Goal: Task Accomplishment & Management: Manage account settings

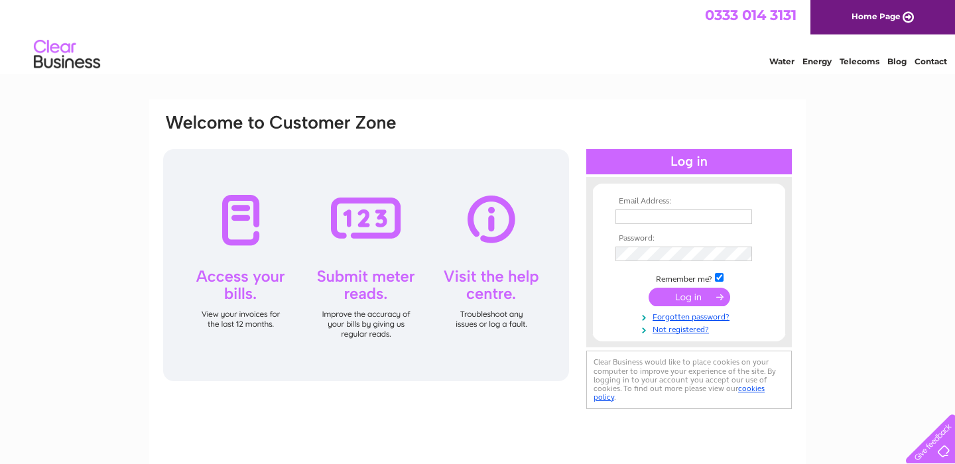
type input "[PERSON_NAME][EMAIL_ADDRESS][DOMAIN_NAME]"
click at [693, 301] on input "submit" at bounding box center [690, 297] width 82 height 19
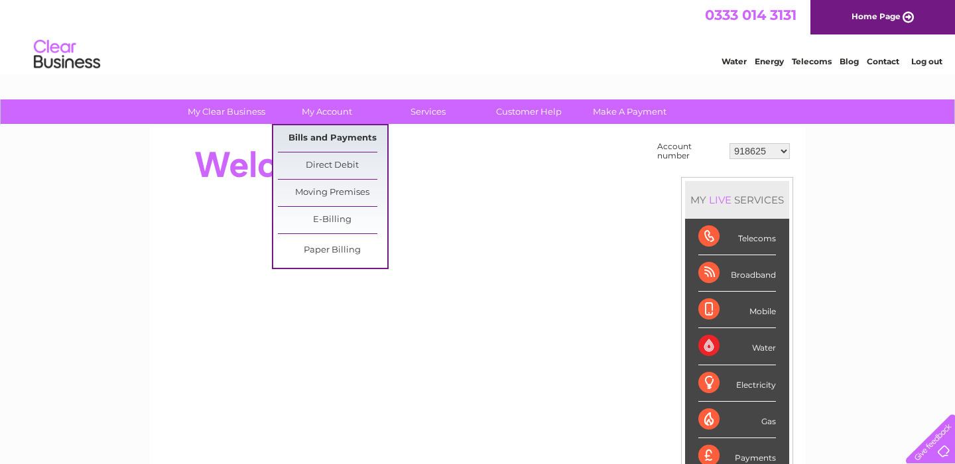
click at [333, 137] on link "Bills and Payments" at bounding box center [332, 138] width 109 height 27
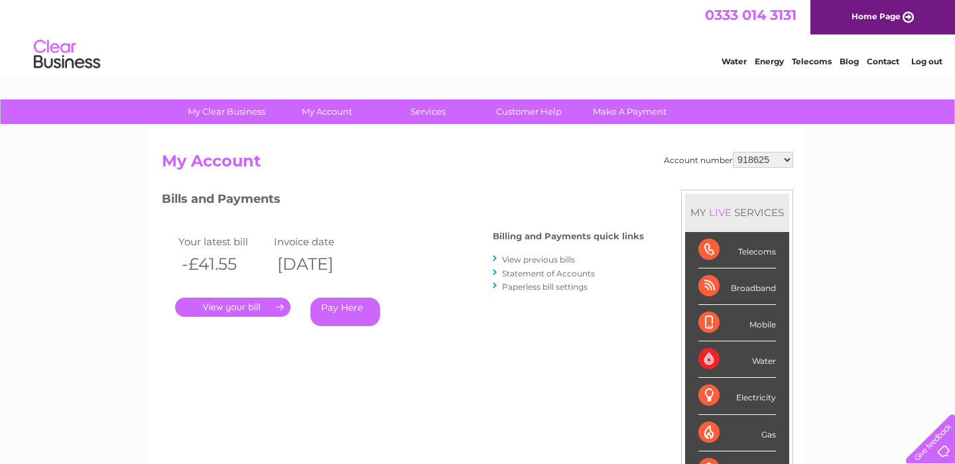
click at [245, 307] on link "." at bounding box center [232, 307] width 115 height 19
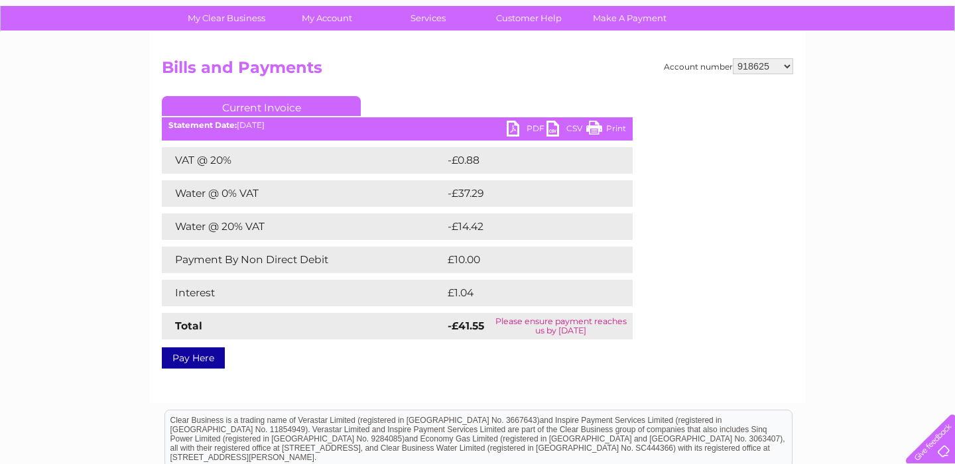
scroll to position [84, 0]
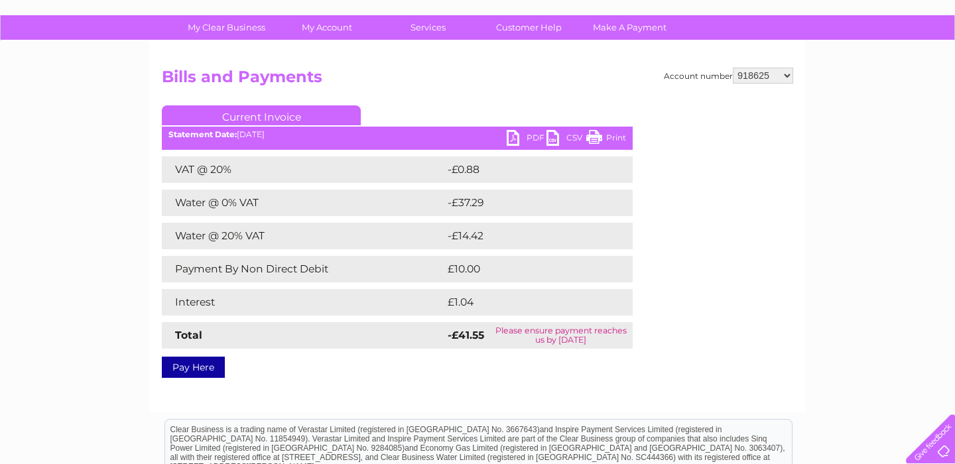
click at [529, 142] on link "PDF" at bounding box center [527, 139] width 40 height 19
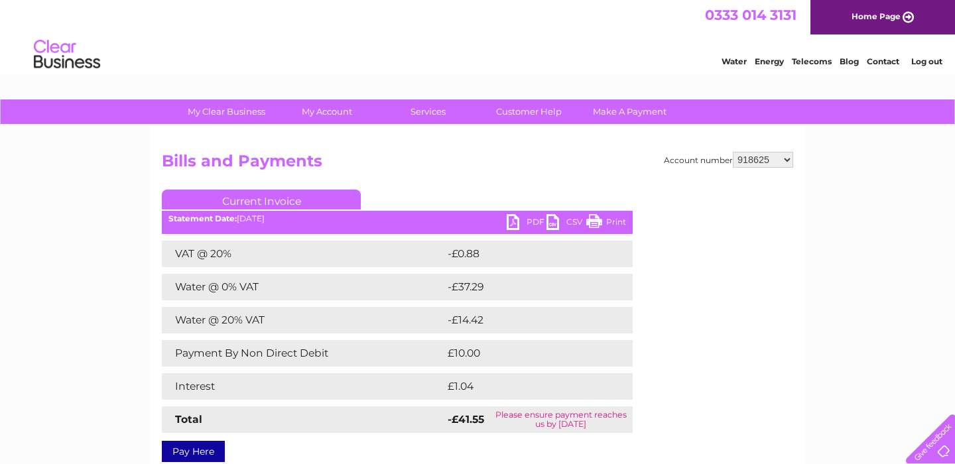
click at [762, 155] on select "918625 981582 30321266" at bounding box center [763, 160] width 60 height 16
select select "981582"
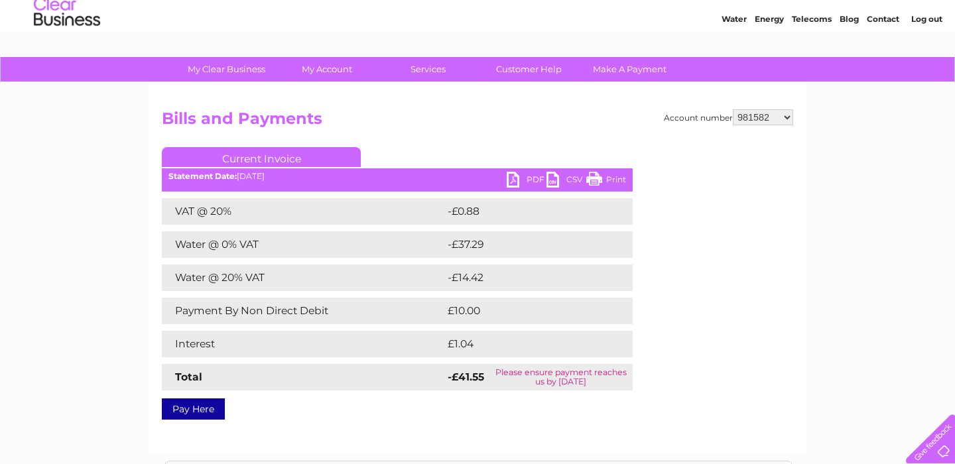
scroll to position [50, 0]
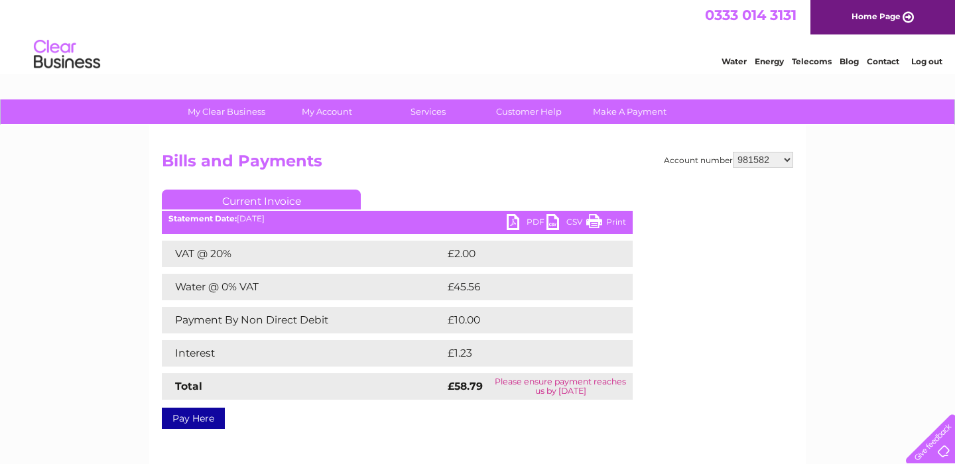
click at [58, 202] on div "My Clear Business Login Details My Details My Preferences Link Account My Accou…" at bounding box center [477, 412] width 955 height 624
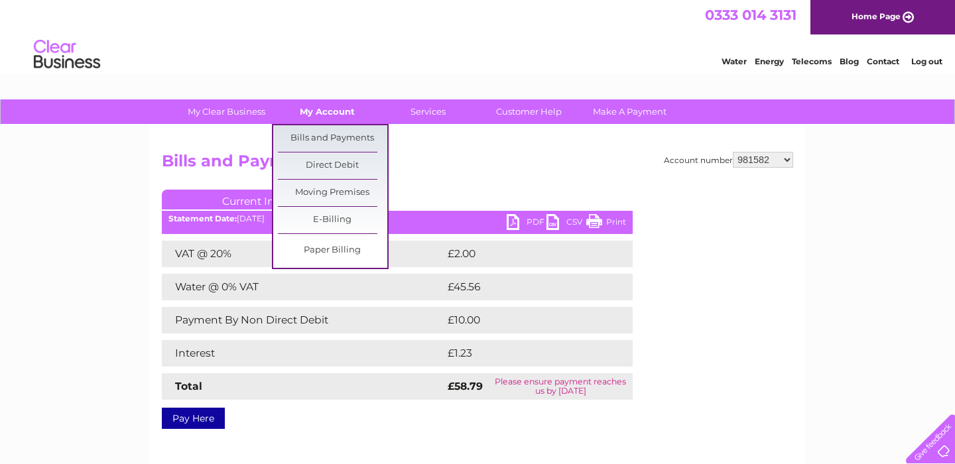
click at [334, 104] on link "My Account" at bounding box center [327, 112] width 109 height 25
click at [321, 145] on link "Bills and Payments" at bounding box center [332, 138] width 109 height 27
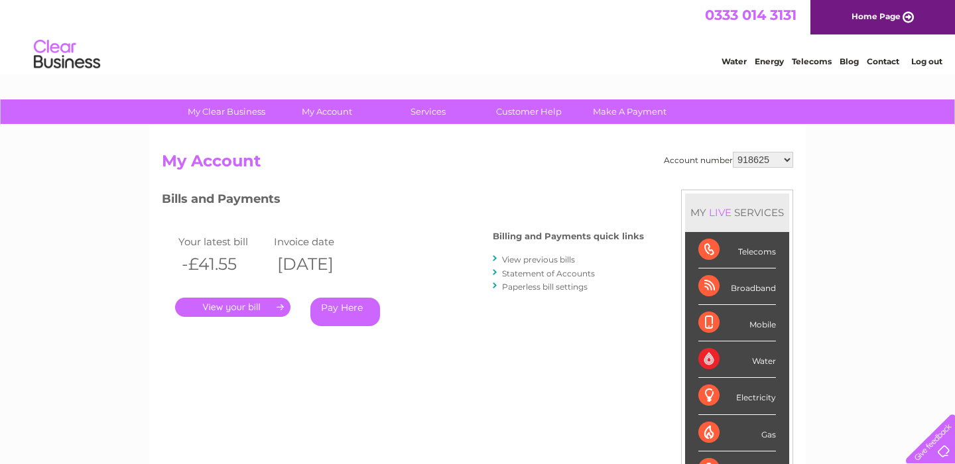
click at [71, 297] on div "My Clear Business Login Details My Details My Preferences Link Account My Accou…" at bounding box center [477, 446] width 955 height 692
click at [776, 161] on select "918625 981582 30321266" at bounding box center [763, 160] width 60 height 16
select select "981582"
click at [77, 262] on div "My Clear Business Login Details My Details My Preferences Link Account My Accou…" at bounding box center [477, 446] width 955 height 692
click at [255, 302] on link "." at bounding box center [232, 307] width 115 height 19
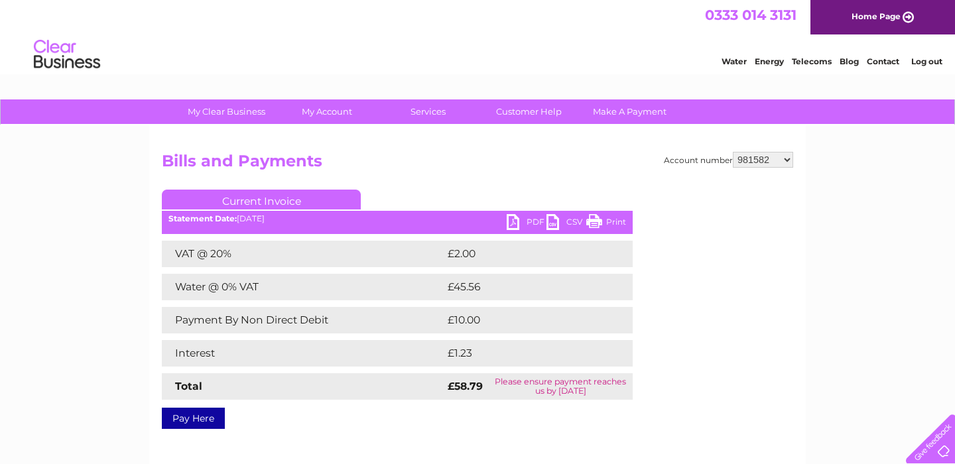
click at [516, 220] on link "PDF" at bounding box center [527, 223] width 40 height 19
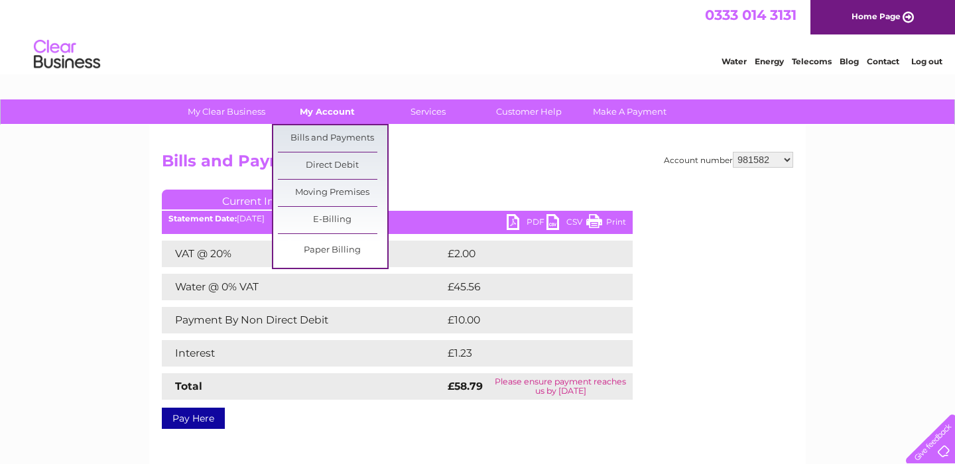
click at [326, 111] on link "My Account" at bounding box center [327, 112] width 109 height 25
click at [322, 131] on link "Bills and Payments" at bounding box center [332, 138] width 109 height 27
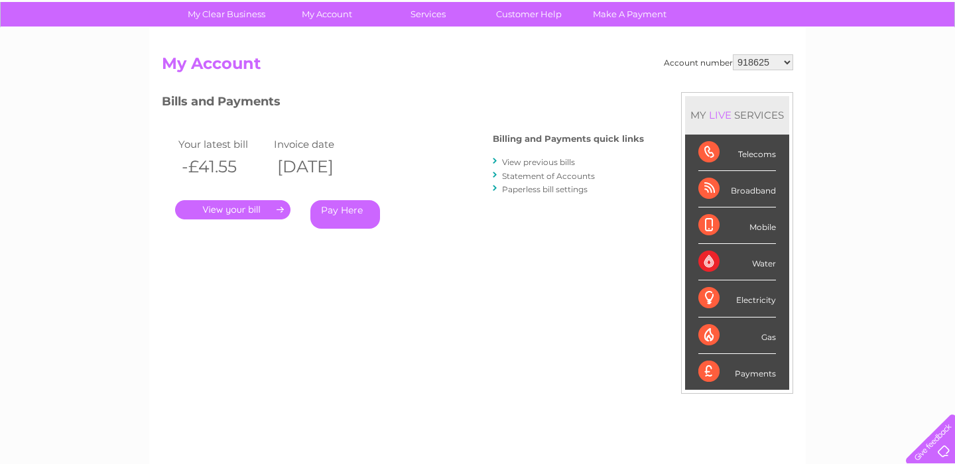
click at [102, 206] on div "My Clear Business Login Details My Details My Preferences Link Account My Accou…" at bounding box center [477, 348] width 955 height 692
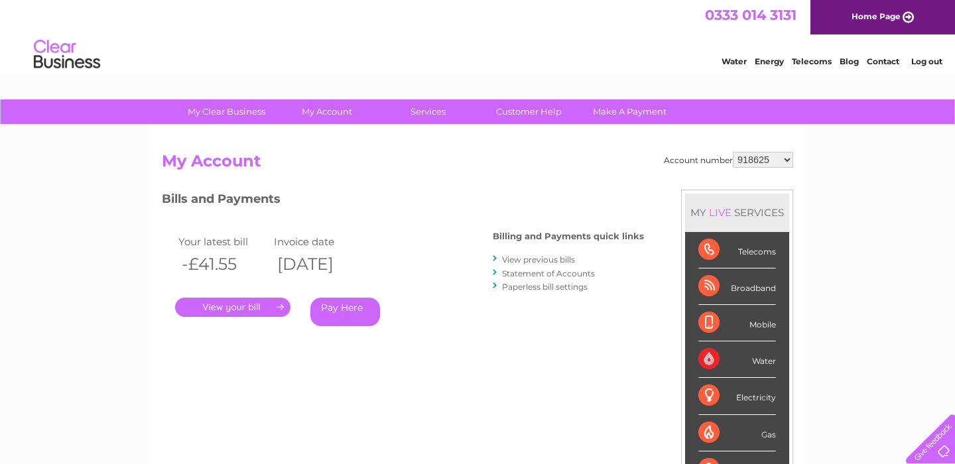
click at [775, 160] on select "918625 981582 30321266" at bounding box center [763, 160] width 60 height 16
select select "30321266"
click at [71, 224] on div "My Clear Business Login Details My Details My Preferences Link Account My Accou…" at bounding box center [477, 446] width 955 height 692
click at [233, 311] on link "." at bounding box center [232, 307] width 115 height 19
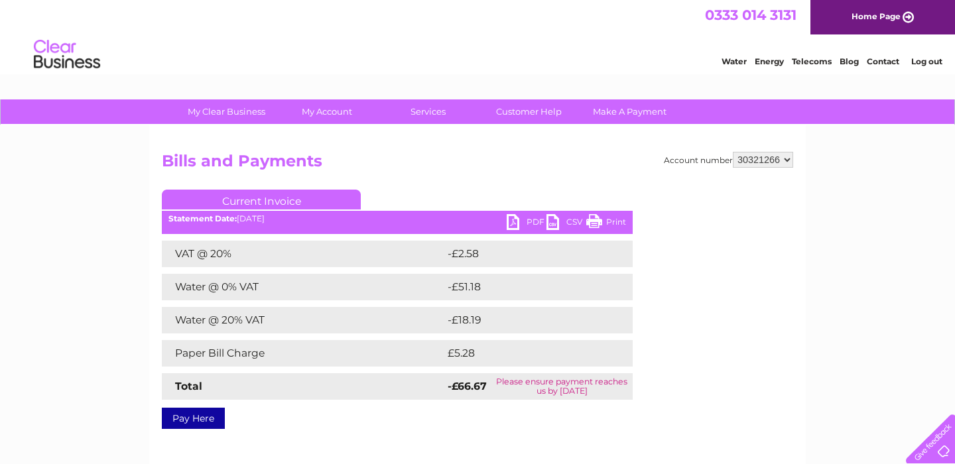
click at [529, 223] on link "PDF" at bounding box center [527, 223] width 40 height 19
click at [781, 160] on select "918625 981582 30321266" at bounding box center [763, 160] width 60 height 16
select select "981582"
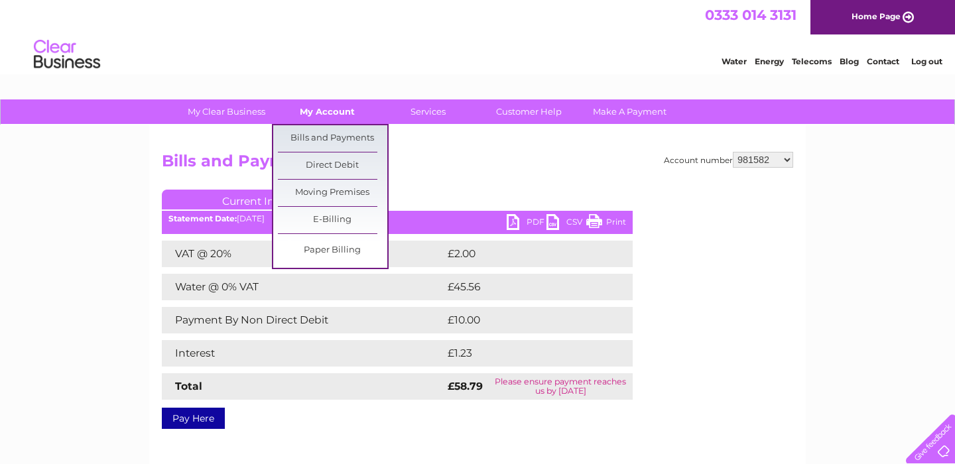
click at [330, 118] on link "My Account" at bounding box center [327, 112] width 109 height 25
click at [324, 139] on link "Bills and Payments" at bounding box center [332, 138] width 109 height 27
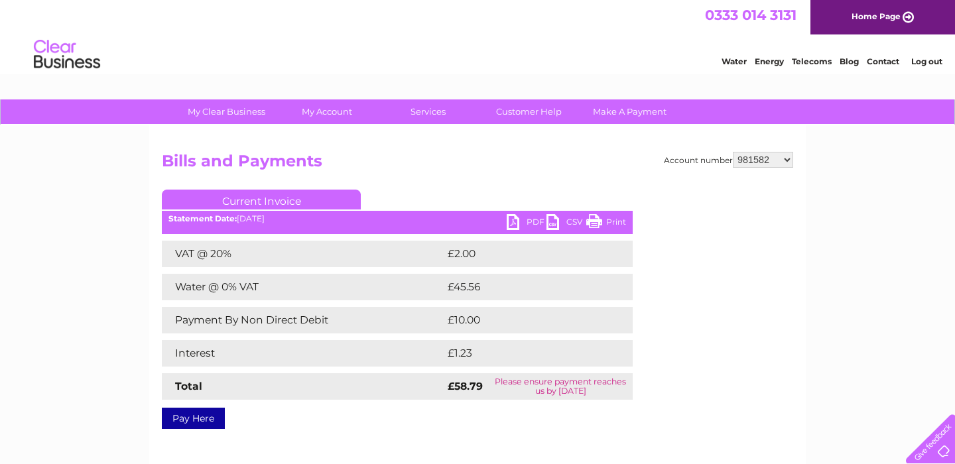
click at [587, 184] on div "Account number 918625 981582 30321266 Bills and Payments Current Invoice PDF CS…" at bounding box center [478, 288] width 632 height 273
click at [768, 161] on select "918625 981582 30321266" at bounding box center [763, 160] width 60 height 16
click at [494, 157] on h2 "Bills and Payments" at bounding box center [478, 164] width 632 height 25
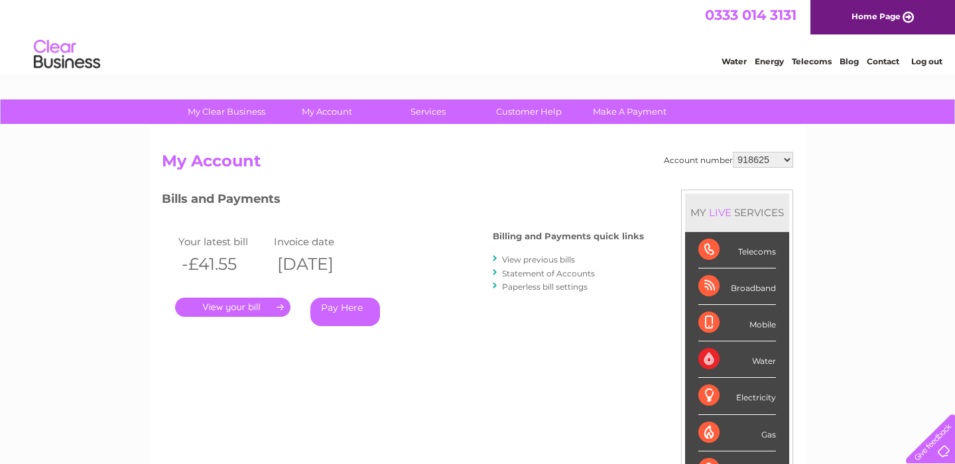
click at [356, 37] on div "Water Energy Telecoms Blog Contact Log out" at bounding box center [477, 56] width 955 height 43
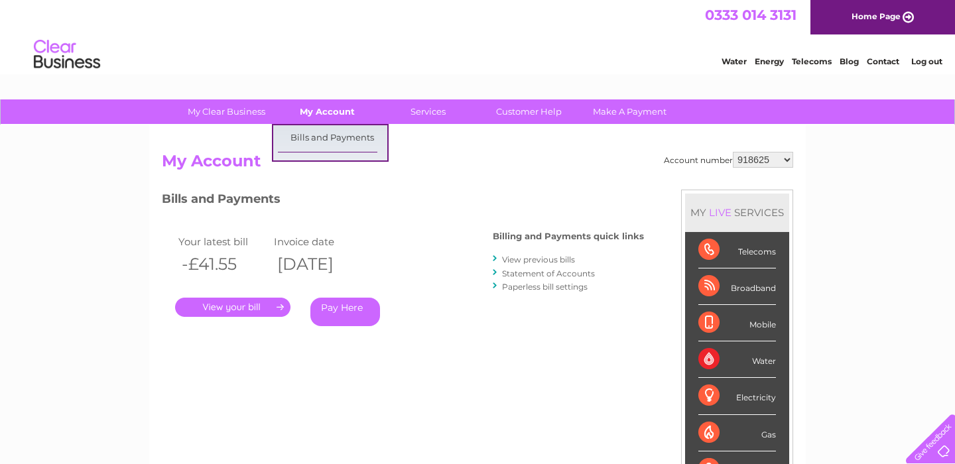
click at [326, 113] on link "My Account" at bounding box center [327, 112] width 109 height 25
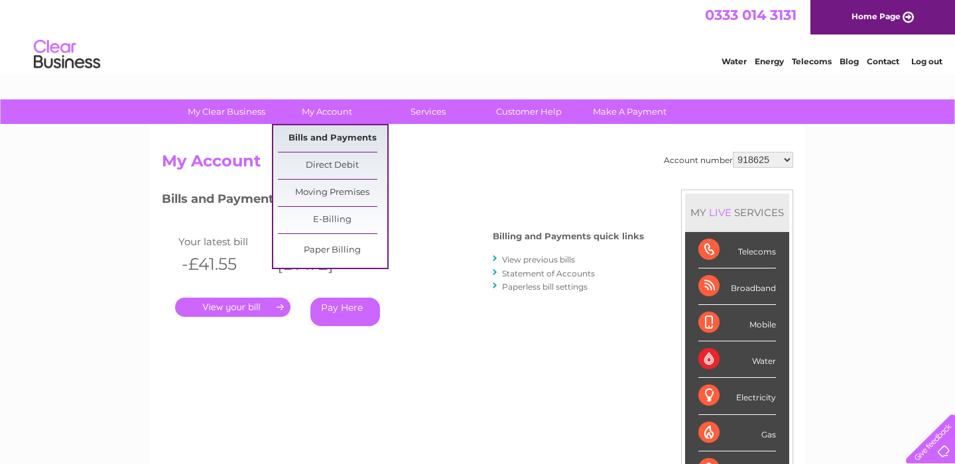
click at [326, 137] on link "Bills and Payments" at bounding box center [332, 138] width 109 height 27
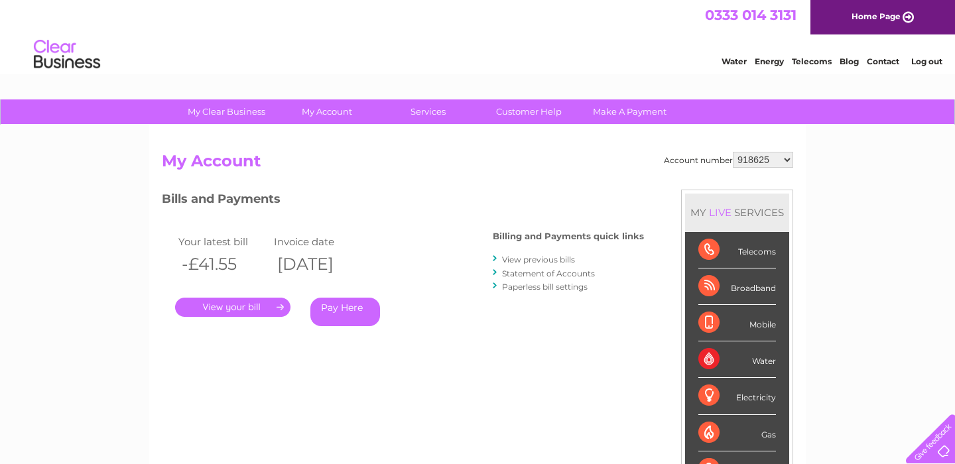
click at [549, 261] on link "View previous bills" at bounding box center [538, 260] width 73 height 10
click at [784, 161] on select "918625 981582 30321266" at bounding box center [763, 160] width 60 height 16
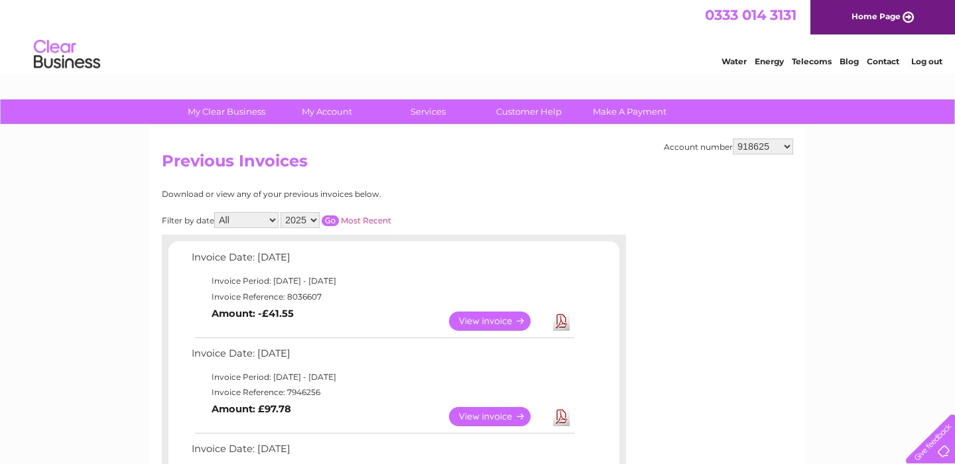
click at [774, 147] on select "918625 981582 30321266" at bounding box center [763, 147] width 60 height 16
select select "981582"
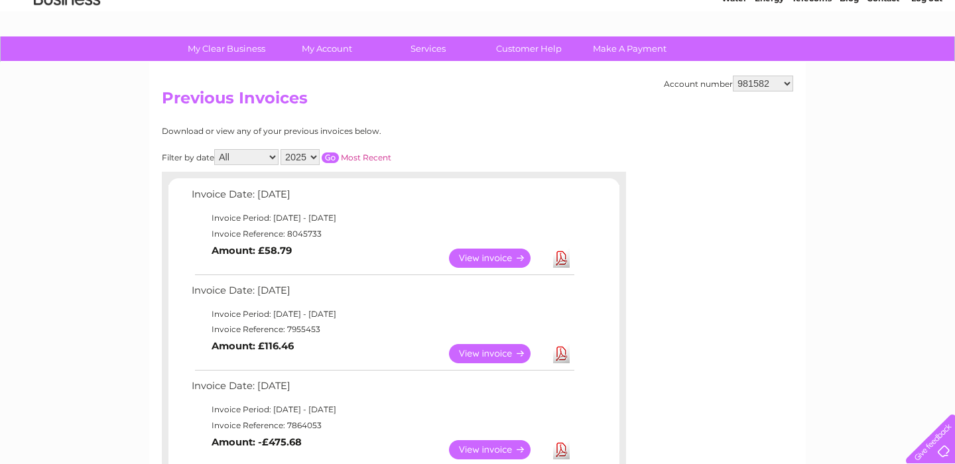
scroll to position [65, 0]
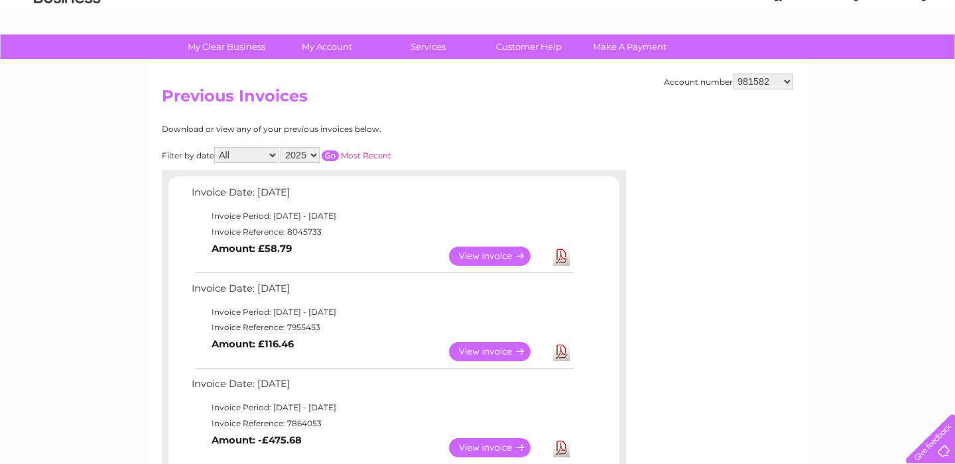
click at [766, 82] on select "918625 981582 30321266" at bounding box center [763, 82] width 60 height 16
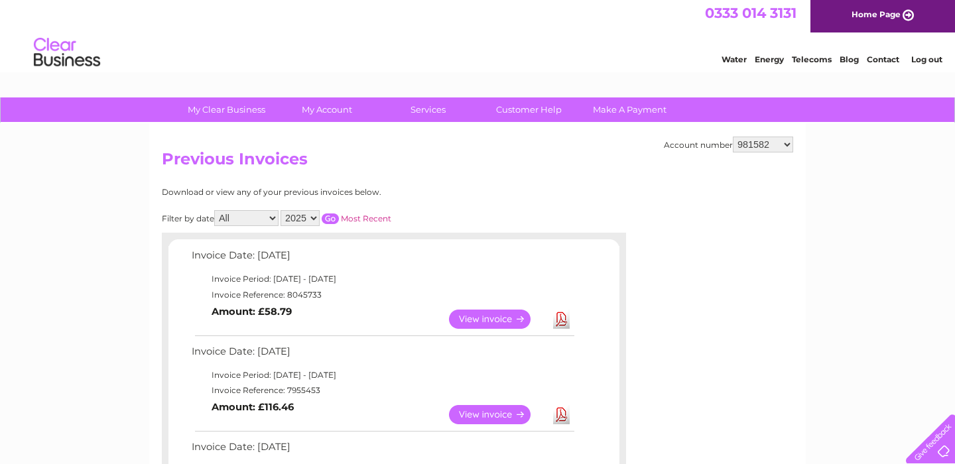
scroll to position [0, 0]
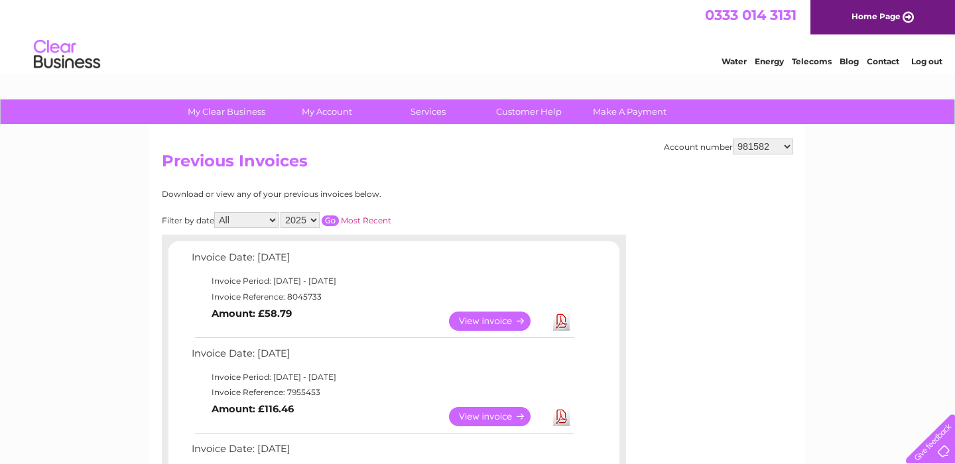
click at [419, 50] on div "Water Energy Telecoms Blog Contact Log out" at bounding box center [477, 56] width 955 height 43
click at [768, 143] on select "918625 981582 30321266" at bounding box center [763, 147] width 60 height 16
select select "918625"
click at [479, 334] on td "View" at bounding box center [498, 322] width 104 height 26
click at [483, 320] on link "View" at bounding box center [498, 321] width 98 height 19
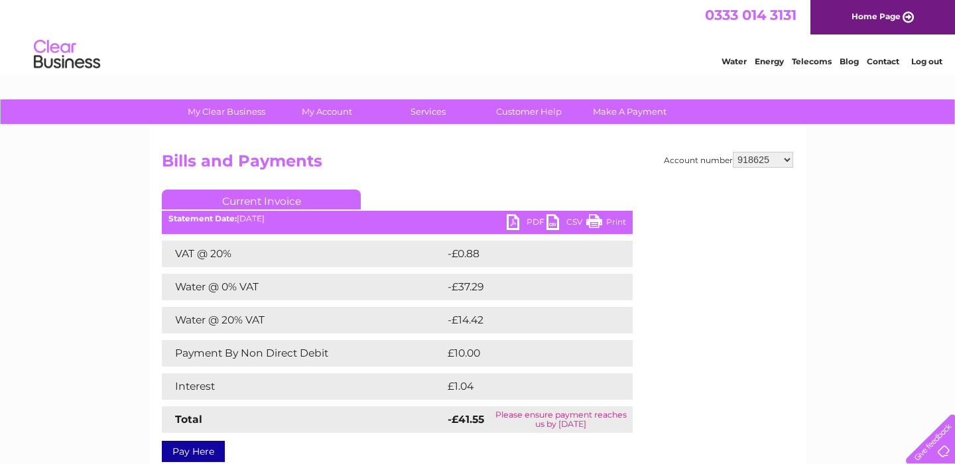
click at [825, 143] on div "My Clear Business Login Details My Details My Preferences Link Account My Accou…" at bounding box center [477, 412] width 955 height 624
click at [669, 174] on h2 "Bills and Payments" at bounding box center [478, 164] width 632 height 25
click at [748, 156] on select "918625 981582 30321266" at bounding box center [763, 160] width 60 height 16
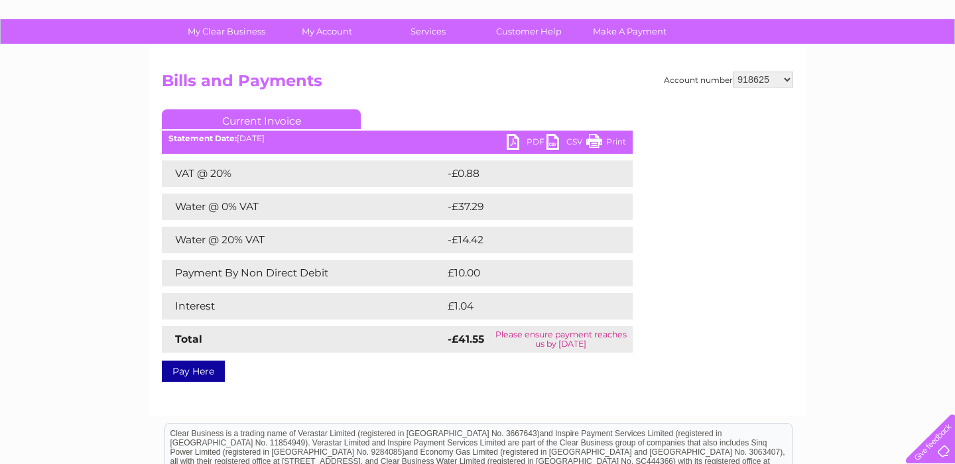
scroll to position [86, 0]
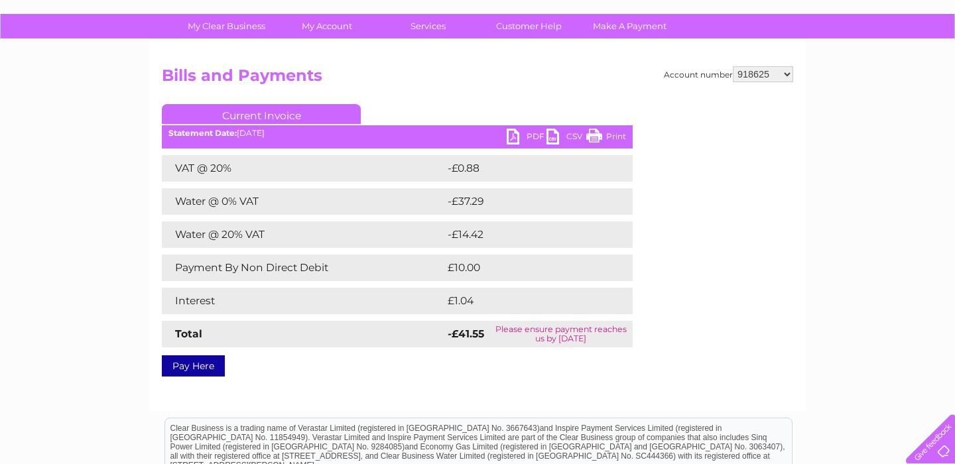
click at [758, 78] on select "918625 981582 30321266" at bounding box center [763, 74] width 60 height 16
select select "981582"
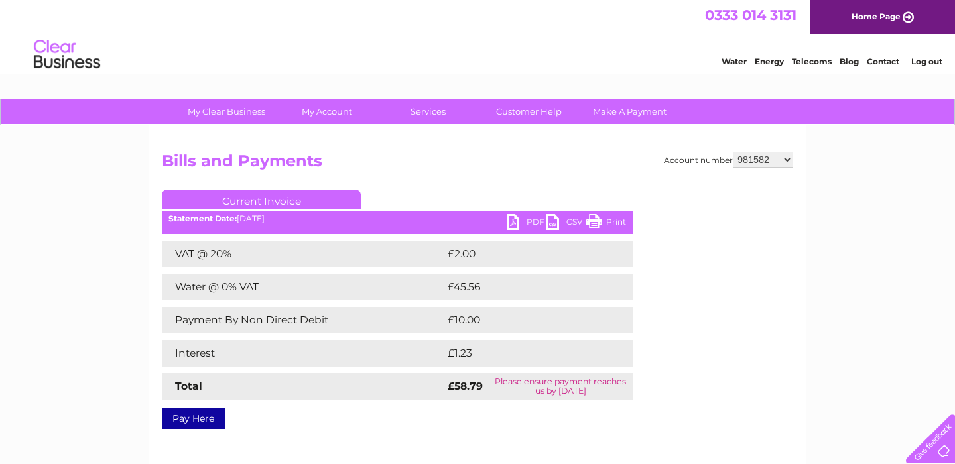
click at [758, 157] on select "918625 981582 30321266" at bounding box center [763, 160] width 60 height 16
select select "30321266"
